Goal: Navigation & Orientation: Find specific page/section

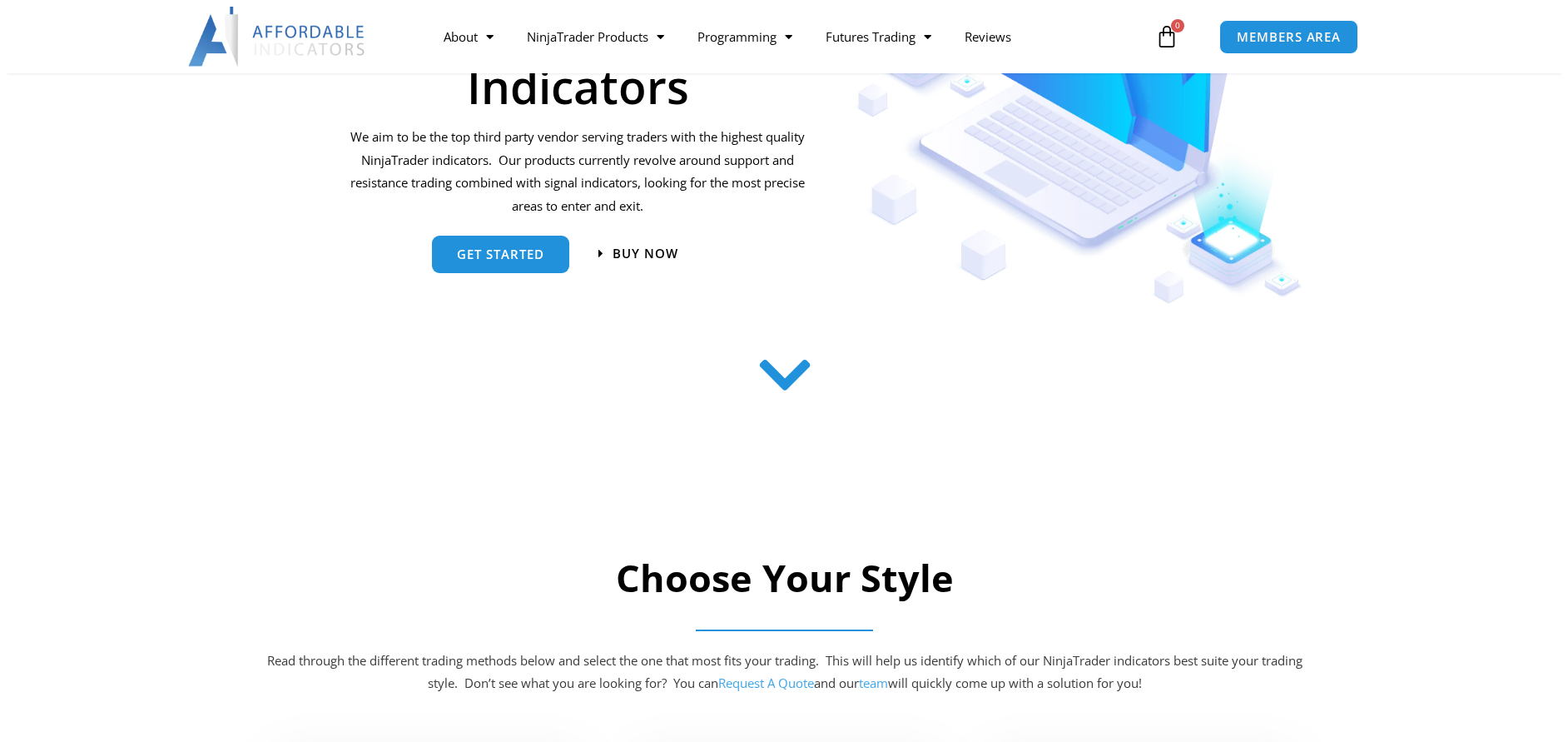
scroll to position [166, 0]
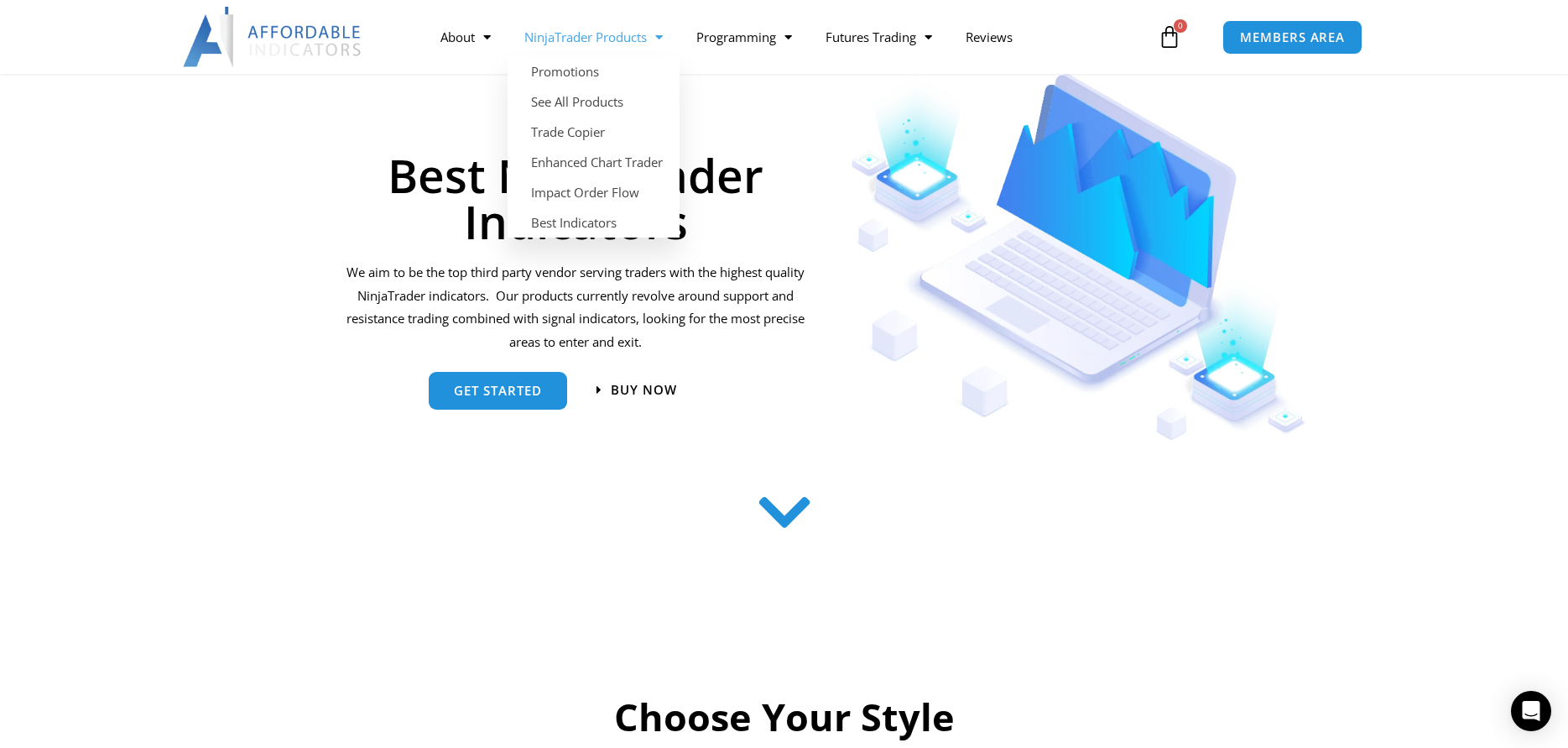
drag, startPoint x: 382, startPoint y: 187, endPoint x: 356, endPoint y: 109, distance: 82.2
click at [373, 171] on h1 "Best NinjaTrader Indicators" at bounding box center [575, 197] width 464 height 92
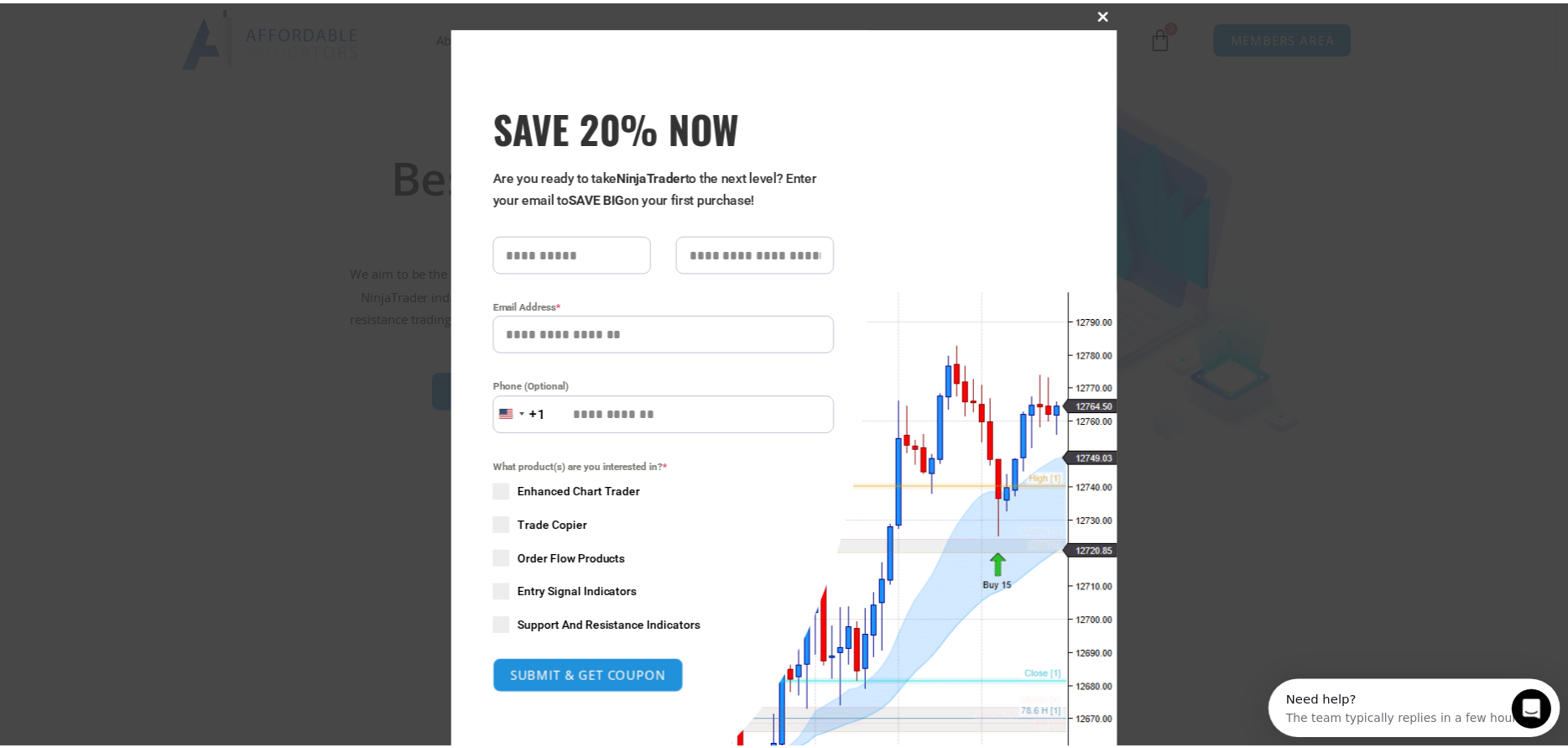
scroll to position [0, 0]
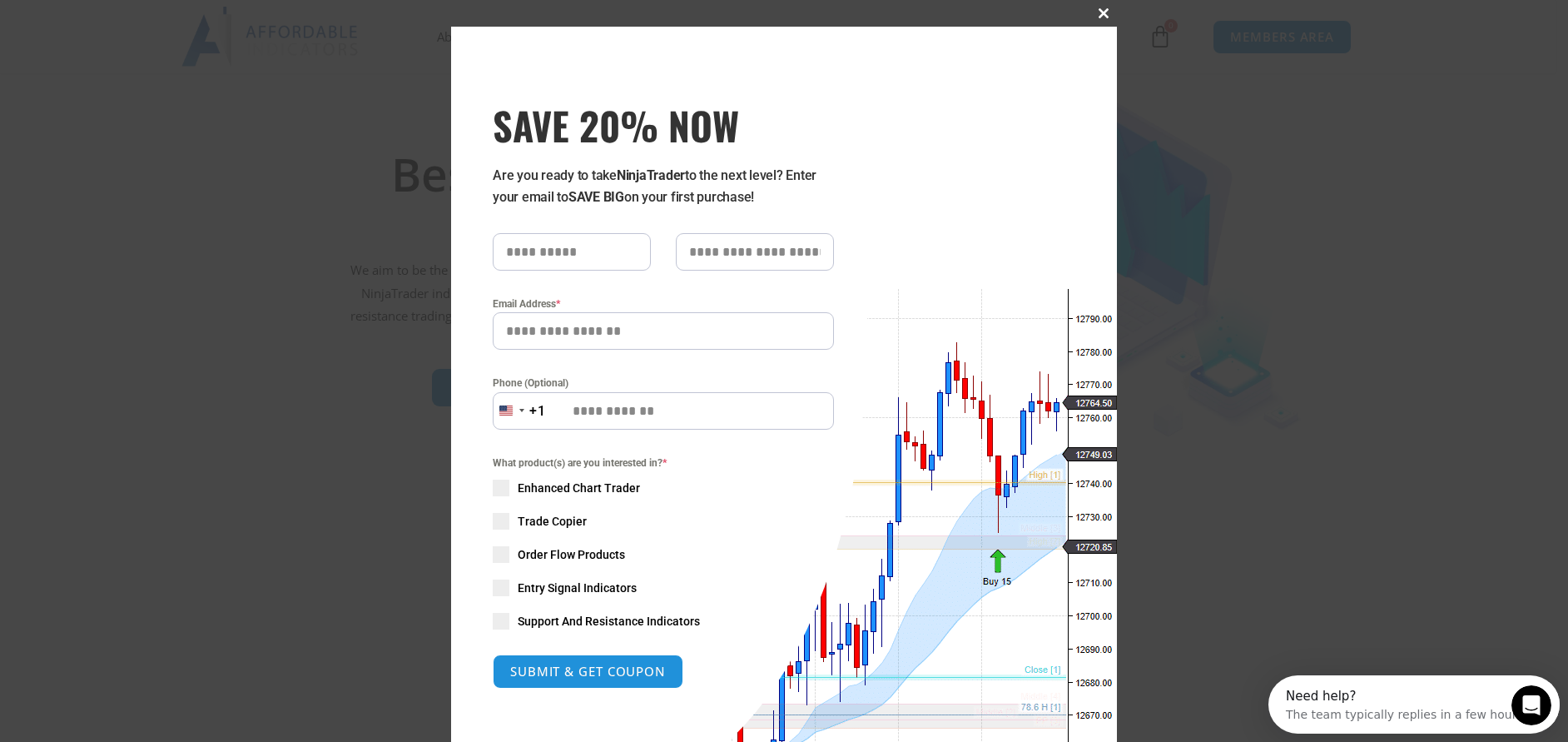
click at [1100, 9] on span at bounding box center [1104, 14] width 27 height 10
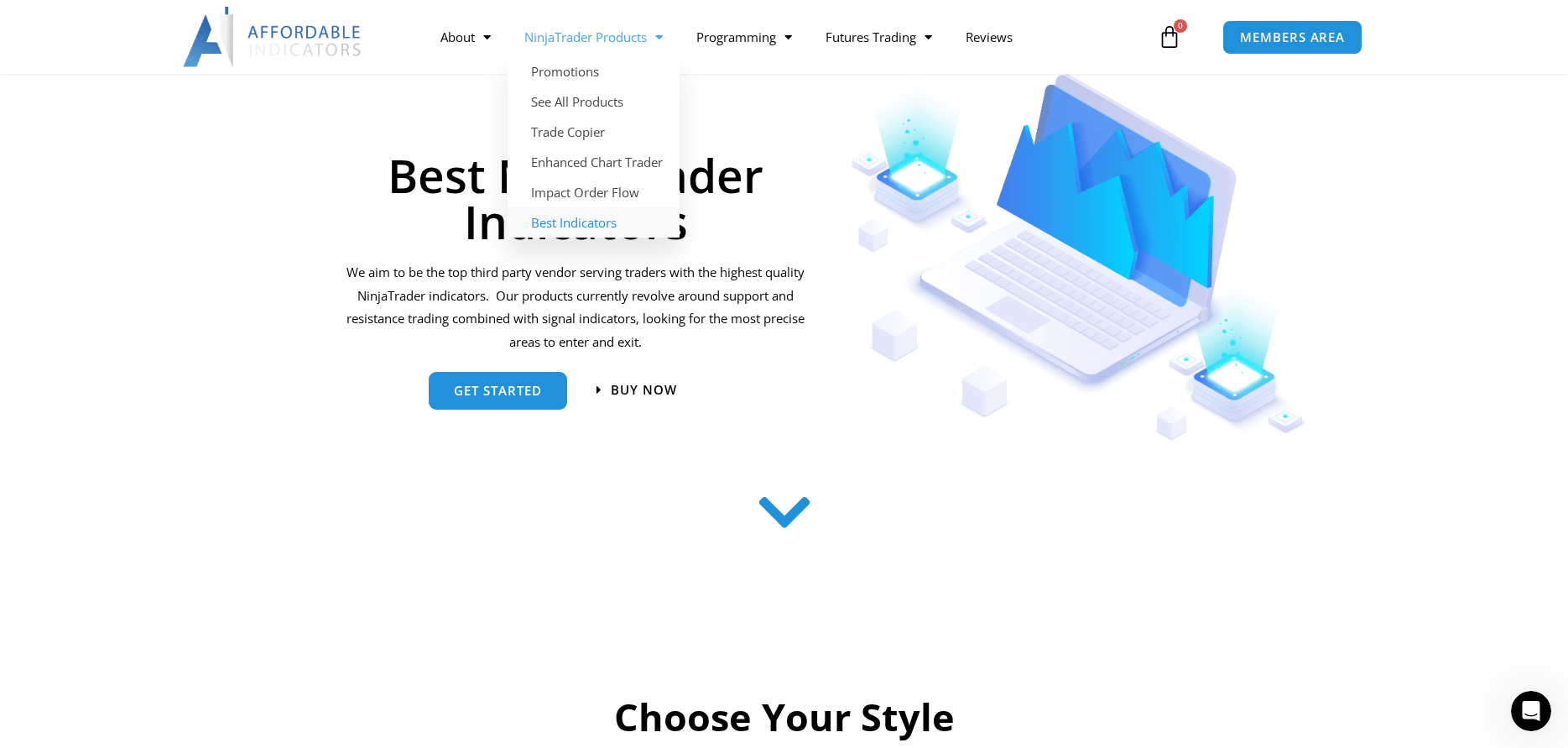
click at [607, 226] on link "Best Indicators" at bounding box center [594, 223] width 172 height 31
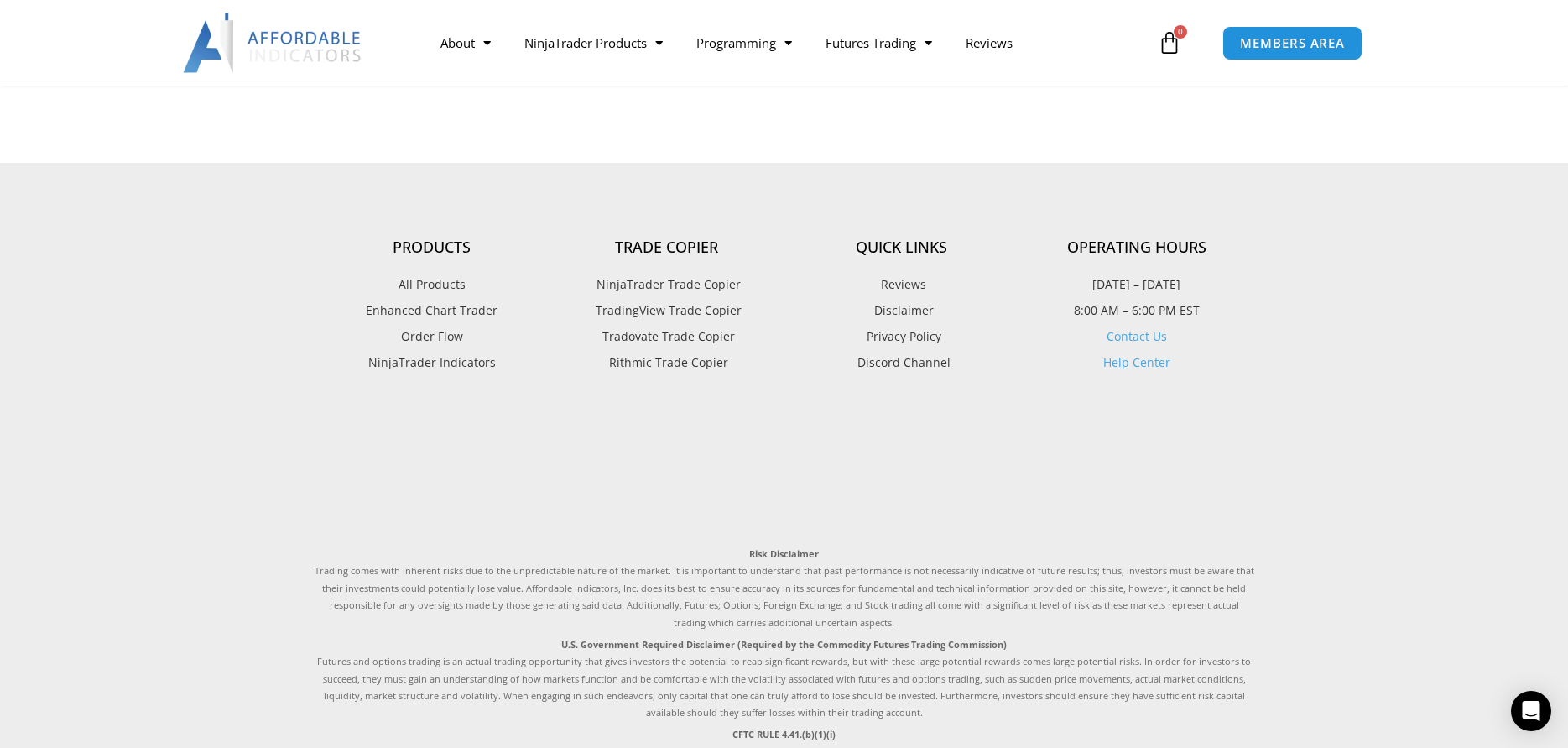
scroll to position [4346, 0]
